Goal: Task Accomplishment & Management: Manage account settings

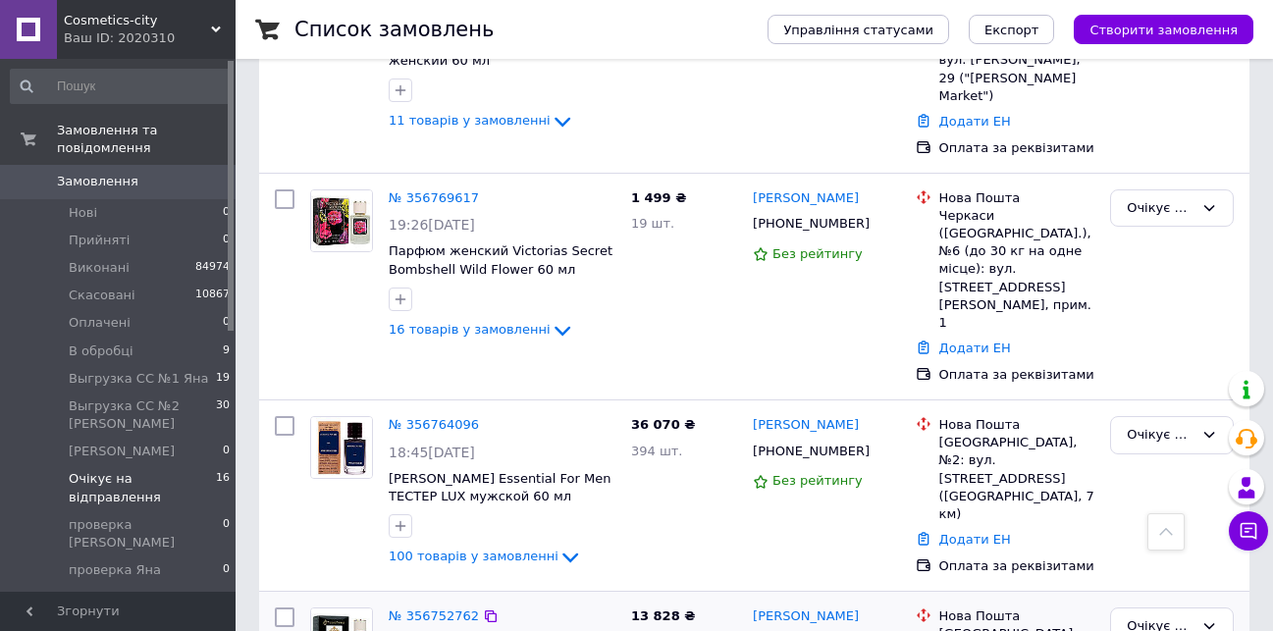
scroll to position [2477, 0]
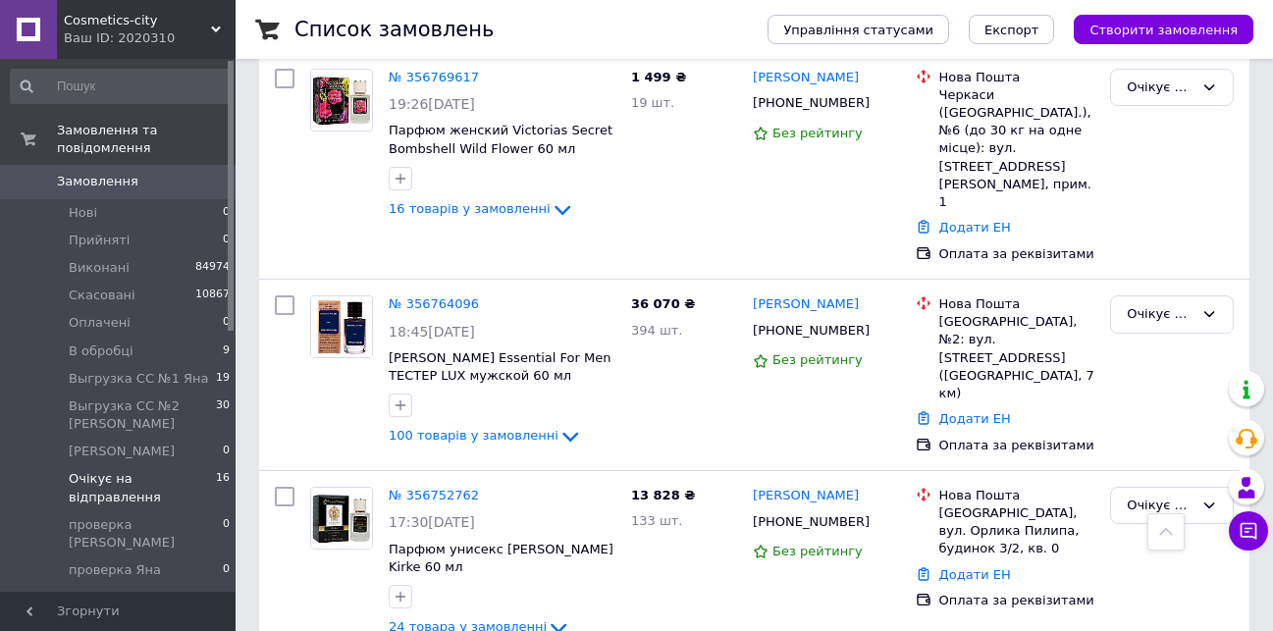
click at [79, 589] on span "[PERSON_NAME]" at bounding box center [122, 598] width 106 height 18
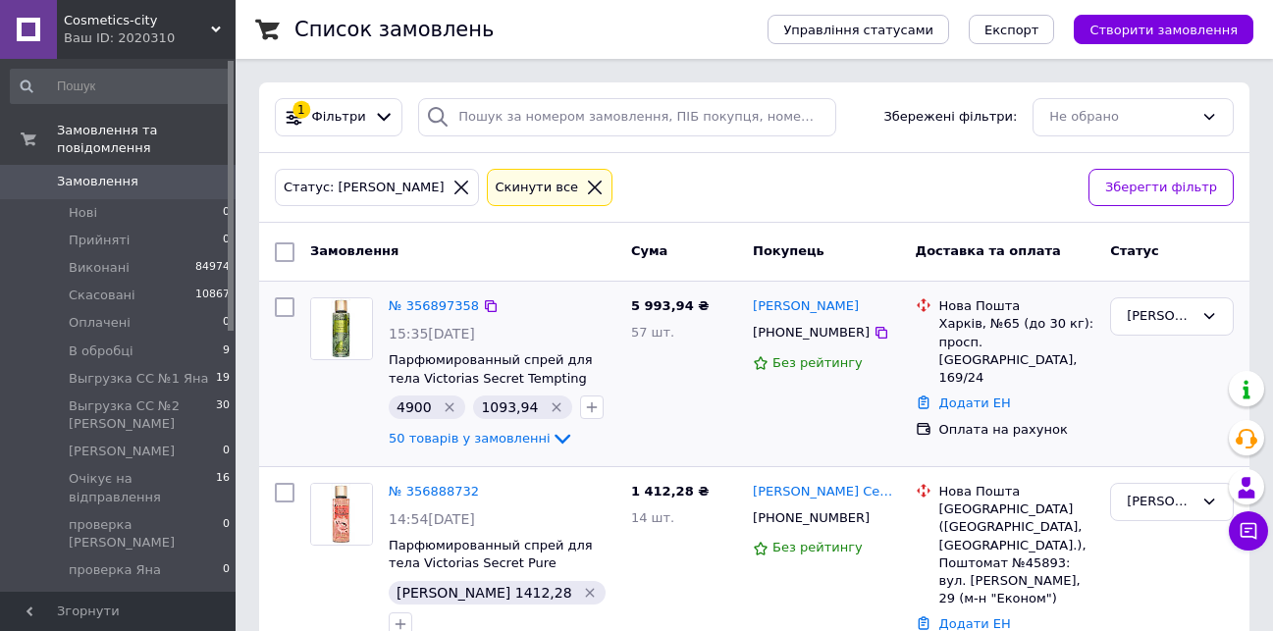
scroll to position [50, 0]
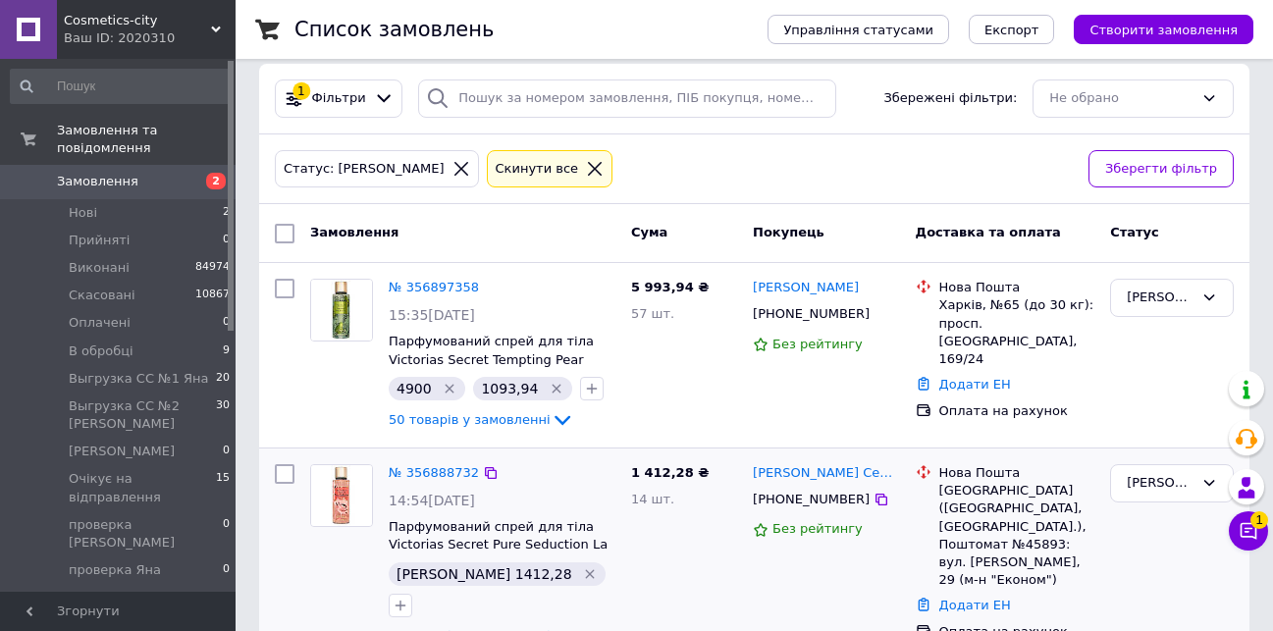
scroll to position [50, 0]
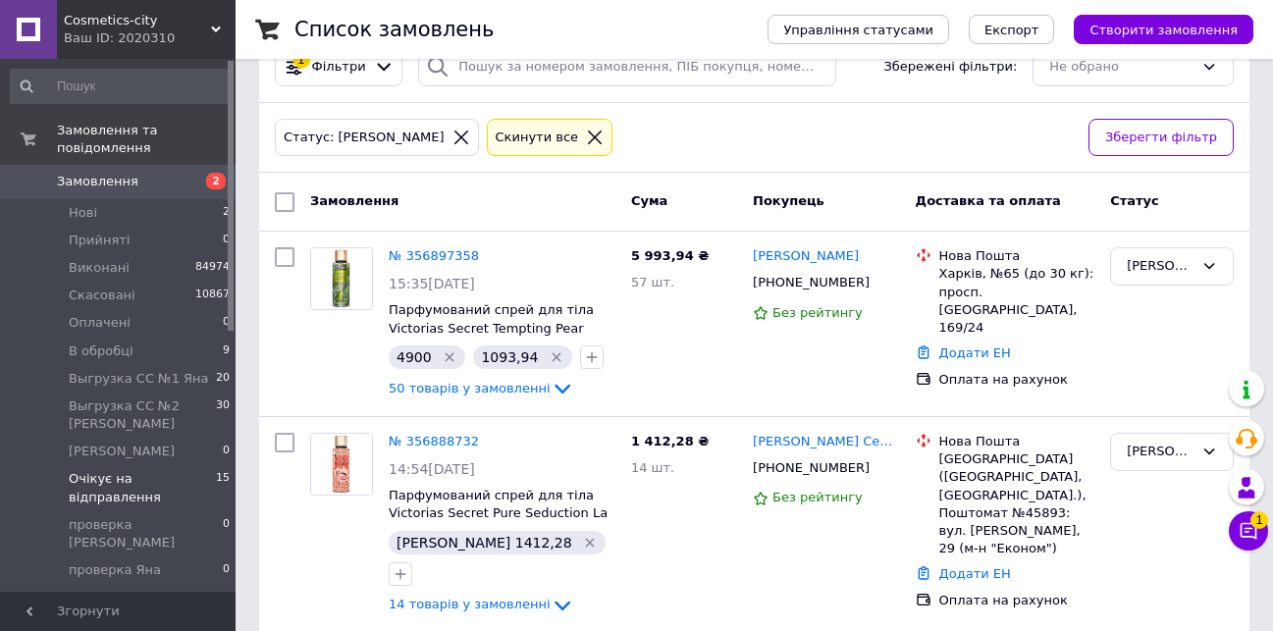
click at [88, 470] on span "Очікує на відправлення" at bounding box center [142, 487] width 147 height 35
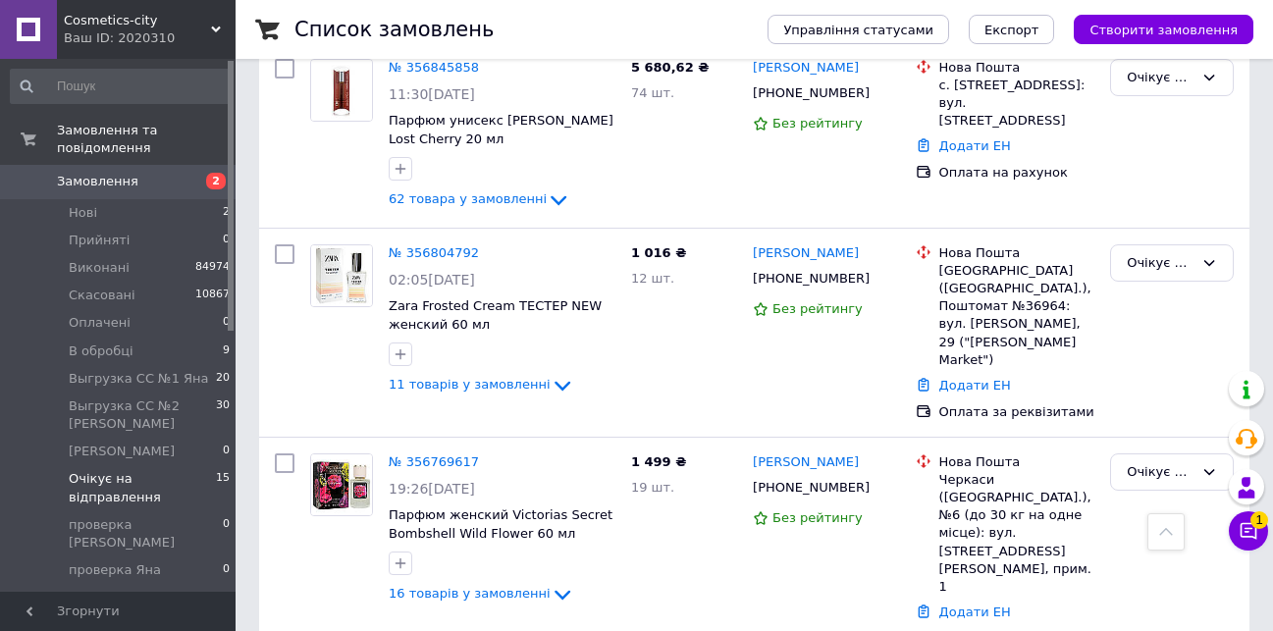
scroll to position [2084, 0]
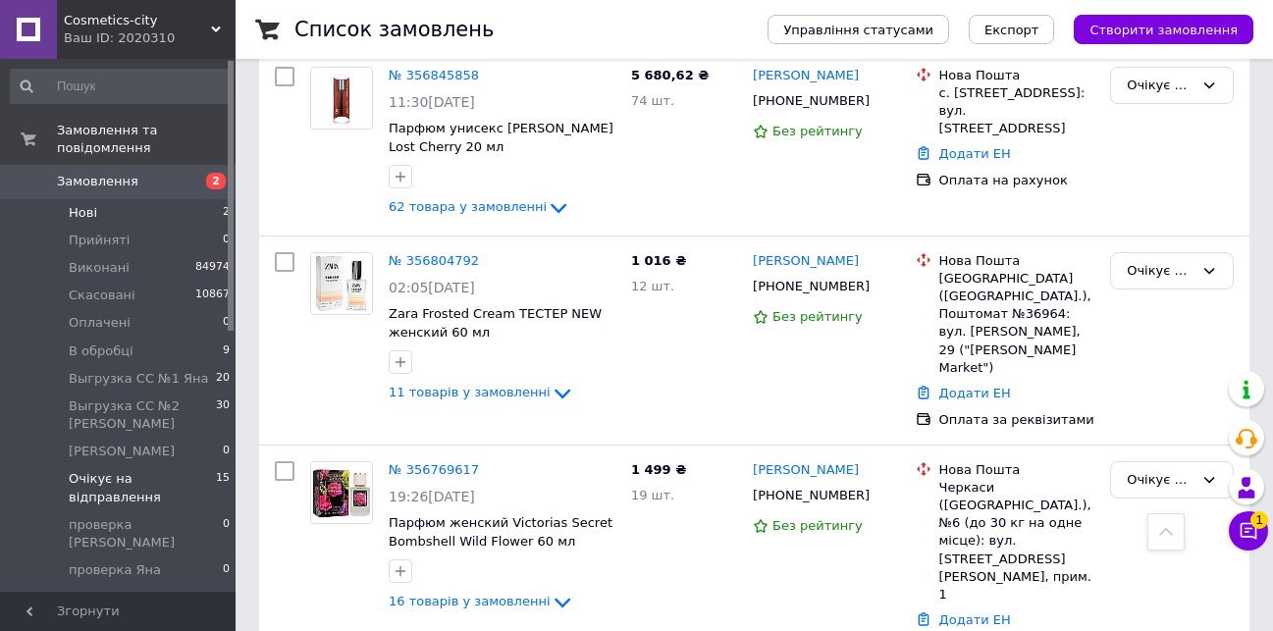
click at [70, 204] on span "Нові" at bounding box center [83, 213] width 28 height 18
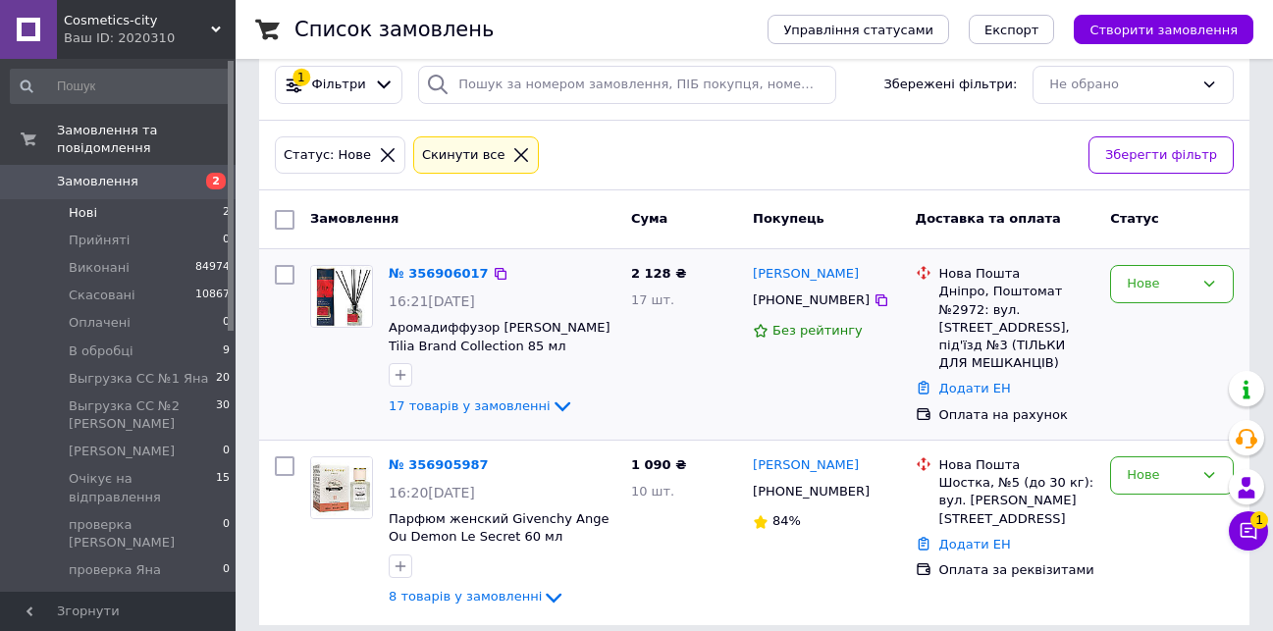
scroll to position [50, 0]
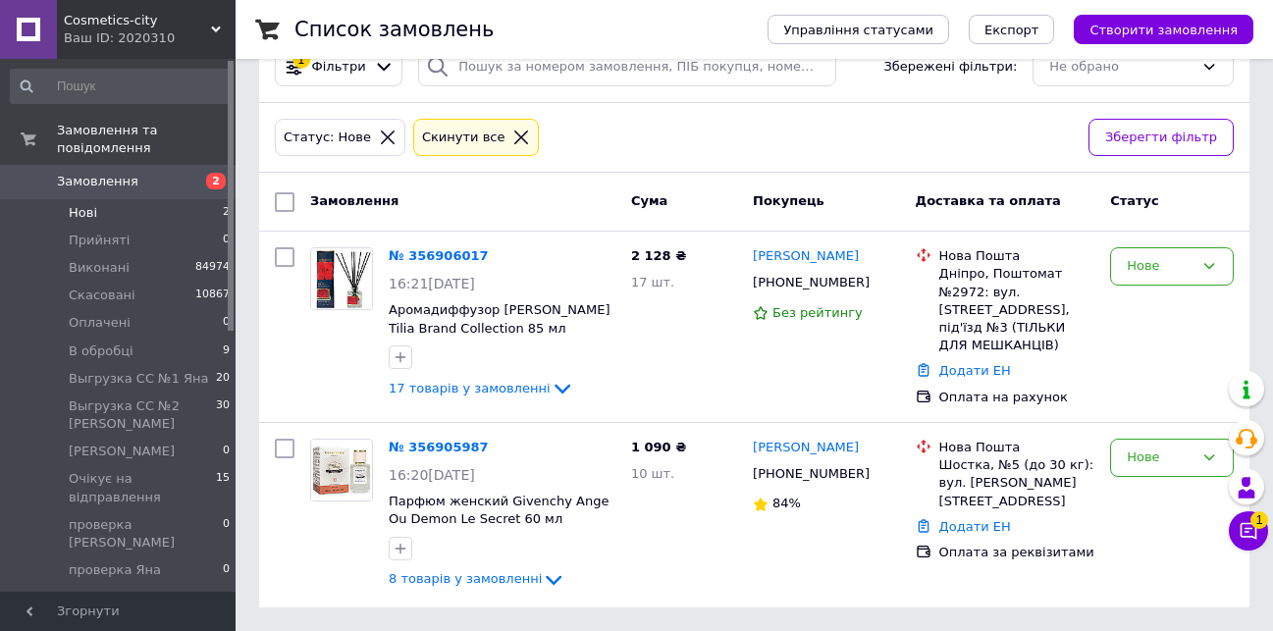
click at [77, 204] on span "Нові" at bounding box center [83, 213] width 28 height 18
